Goal: Transaction & Acquisition: Purchase product/service

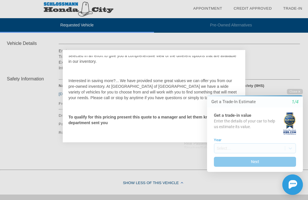
scroll to position [197, 0]
click at [301, 90] on button "Close" at bounding box center [294, 91] width 16 height 5
click at [299, 95] on button "Close" at bounding box center [294, 91] width 16 height 5
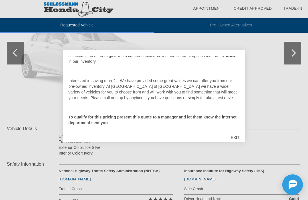
scroll to position [63, 0]
click at [238, 139] on div "EXIT" at bounding box center [235, 137] width 20 height 17
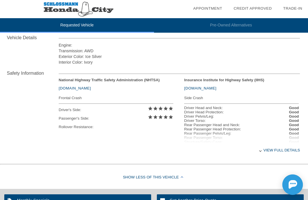
scroll to position [204, 0]
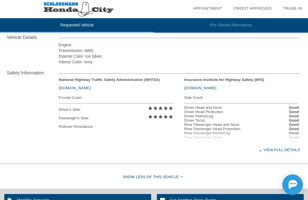
click at [296, 146] on div "View full details" at bounding box center [179, 150] width 241 height 14
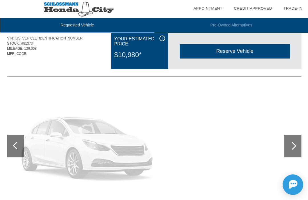
scroll to position [19, 0]
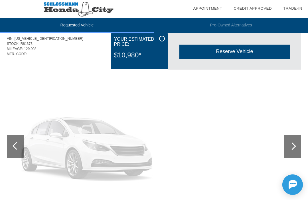
click at [295, 148] on div at bounding box center [292, 146] width 17 height 23
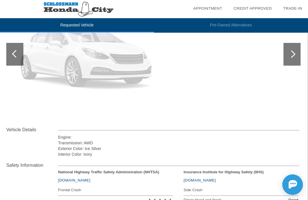
scroll to position [111, 1]
click at [292, 56] on div at bounding box center [291, 55] width 8 height 8
click at [296, 54] on div at bounding box center [291, 54] width 17 height 23
click at [298, 54] on div at bounding box center [291, 54] width 17 height 23
click at [293, 55] on div at bounding box center [291, 55] width 8 height 8
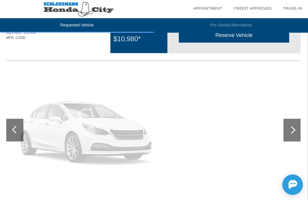
scroll to position [0, 1]
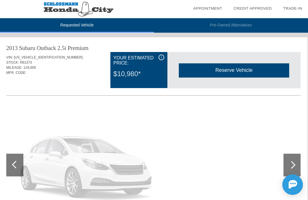
click at [248, 23] on li "Pre-Owned Alternatives" at bounding box center [231, 25] width 154 height 15
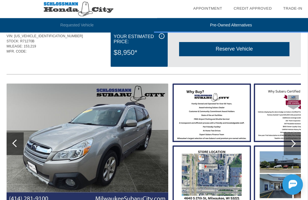
scroll to position [0, 0]
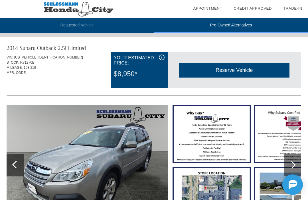
click at [85, 21] on li "Requested Vehicle" at bounding box center [77, 25] width 154 height 15
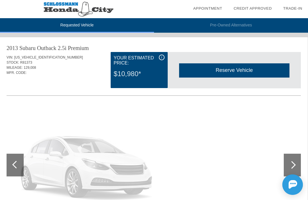
click at [252, 72] on div "Reserve Vehicle" at bounding box center [234, 70] width 110 height 14
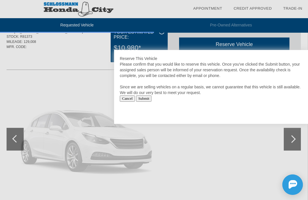
scroll to position [28, 0]
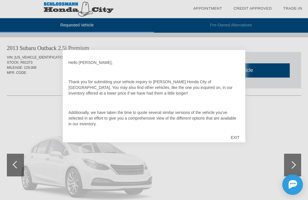
click at [241, 133] on div "EXIT" at bounding box center [235, 137] width 20 height 17
